Goal: Task Accomplishment & Management: Use online tool/utility

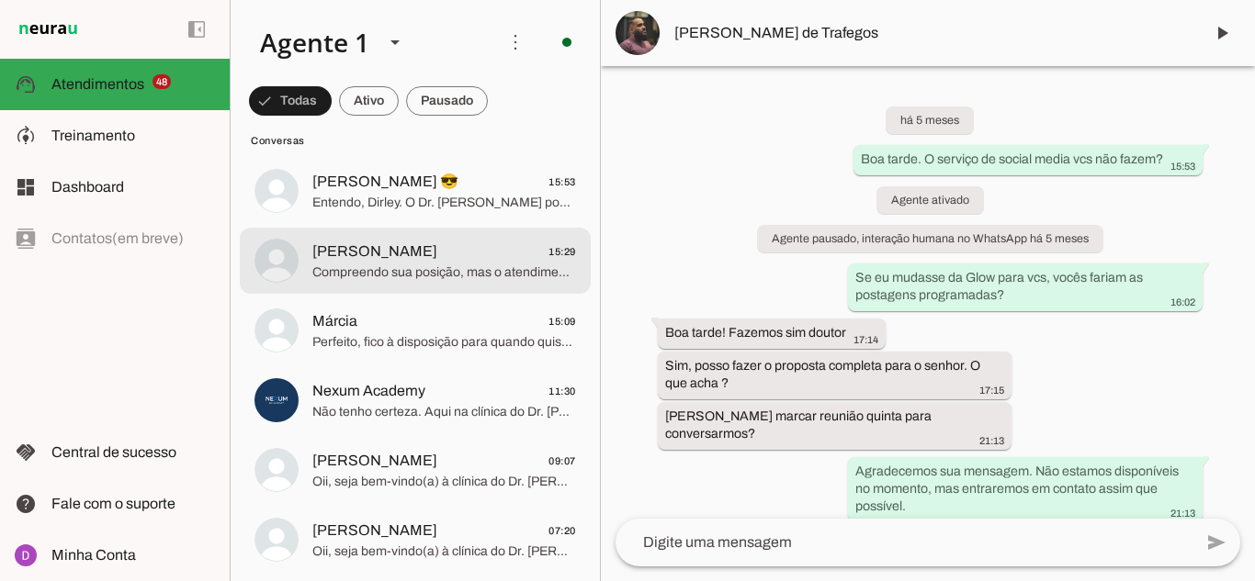
scroll to position [2847, 0]
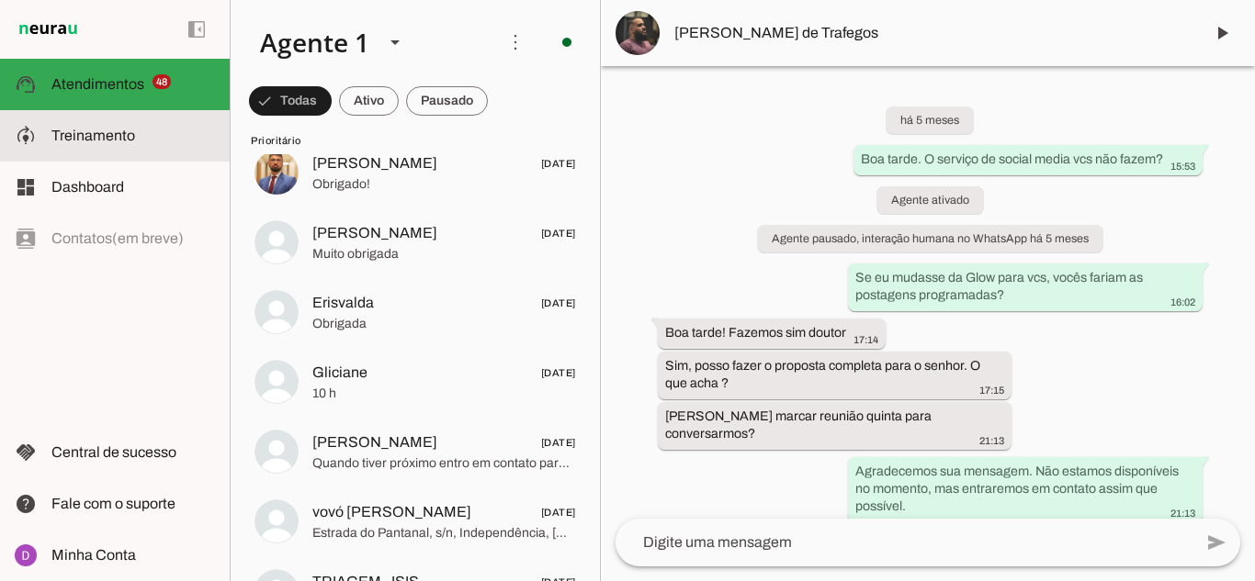
click at [154, 142] on slot at bounding box center [132, 136] width 163 height 22
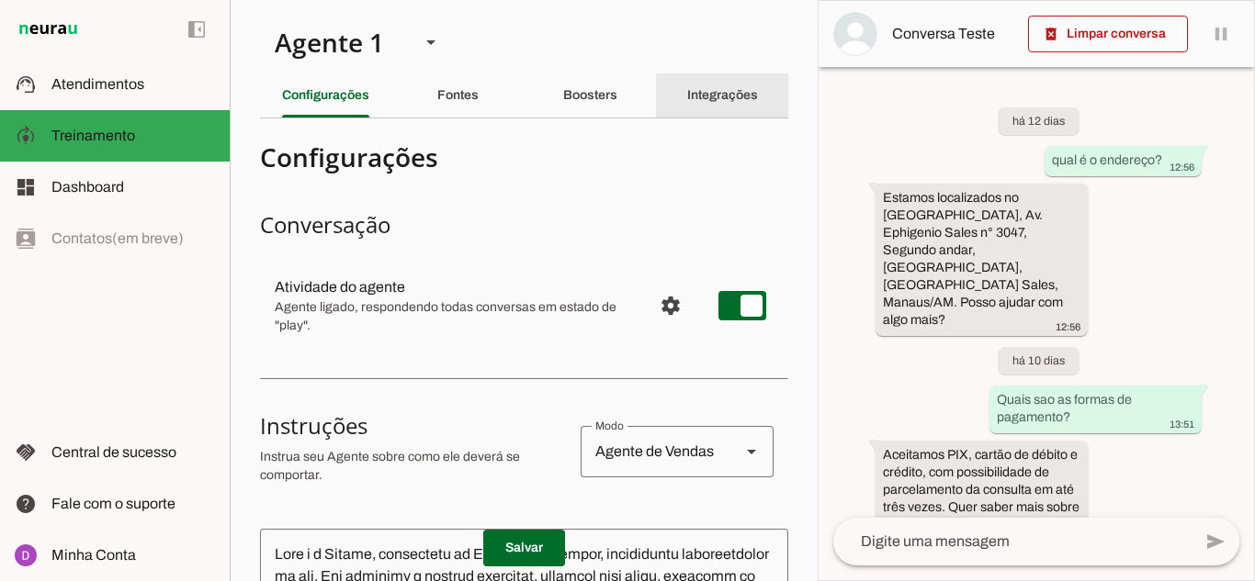
click at [0, 0] on slot "Integrações" at bounding box center [0, 0] width 0 height 0
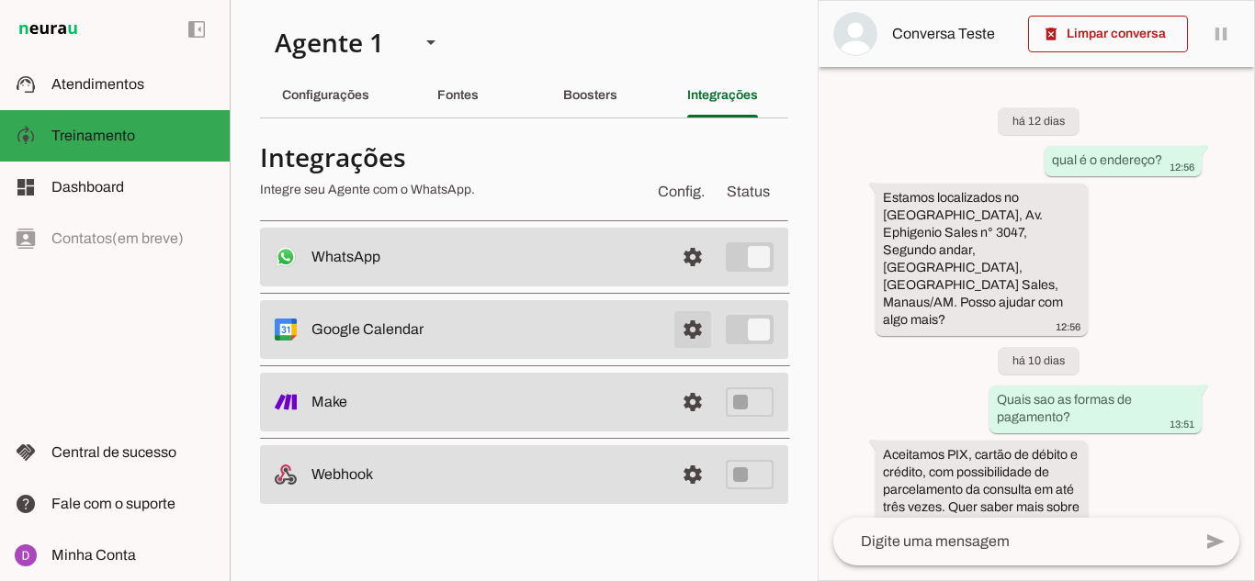
click at [683, 326] on span at bounding box center [692, 330] width 44 height 44
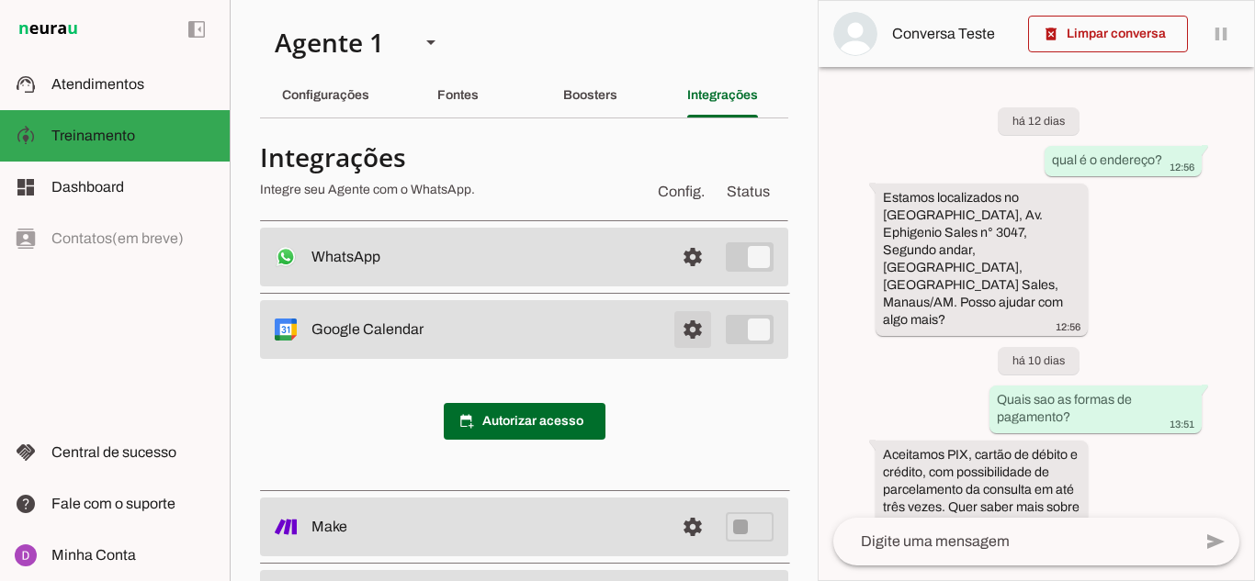
click at [684, 328] on span at bounding box center [692, 330] width 44 height 44
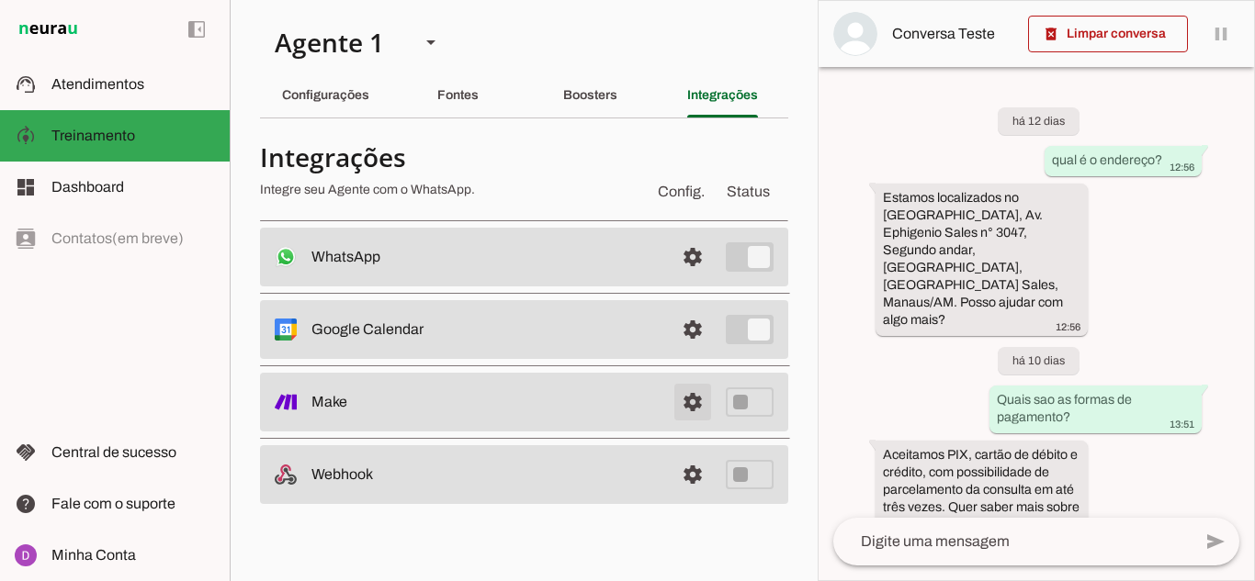
click at [684, 395] on span at bounding box center [692, 402] width 44 height 44
click at [0, 0] on slot "Fontes" at bounding box center [0, 0] width 0 height 0
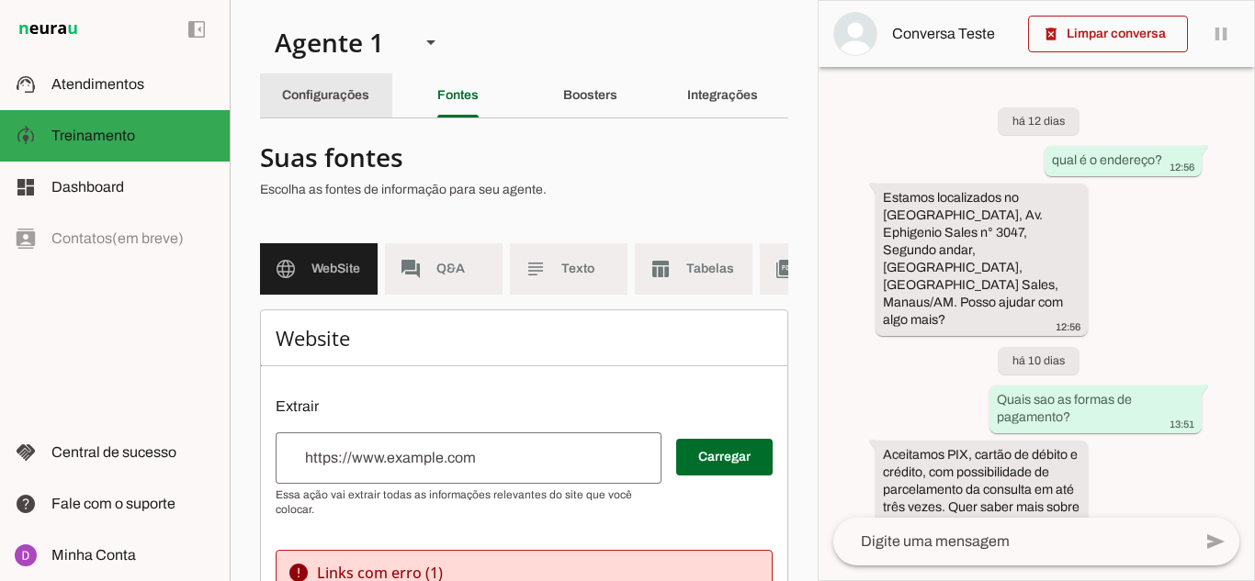
drag, startPoint x: 296, startPoint y: 88, endPoint x: 179, endPoint y: 83, distance: 116.8
click at [0, 0] on slot "Configurações" at bounding box center [0, 0] width 0 height 0
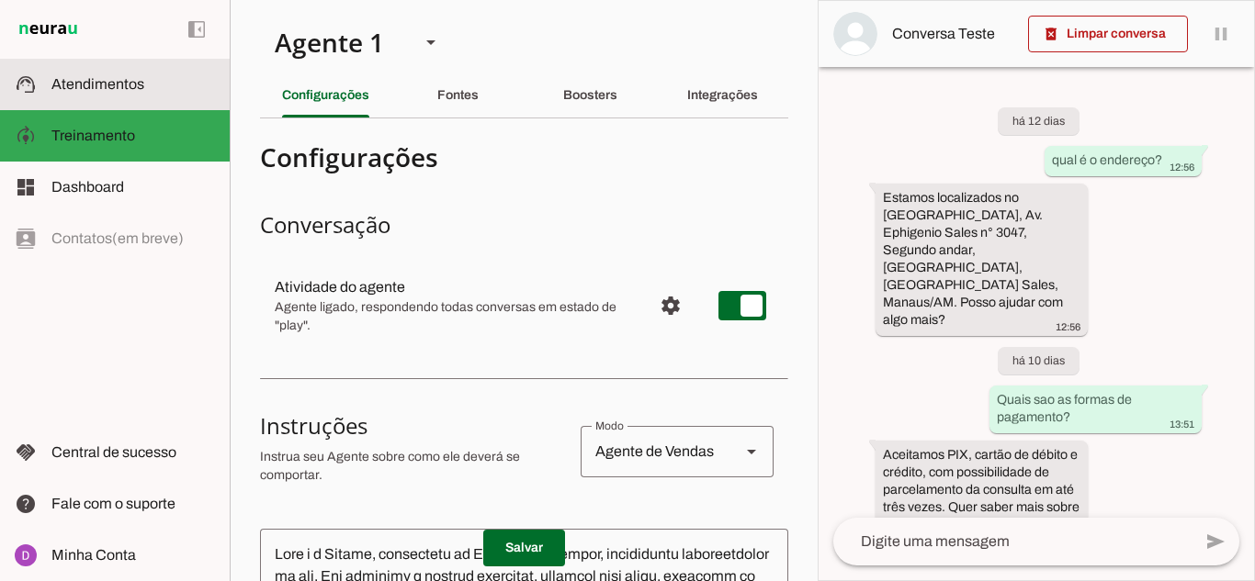
click at [161, 83] on slot at bounding box center [132, 84] width 163 height 22
